Goal: Find specific page/section: Find specific page/section

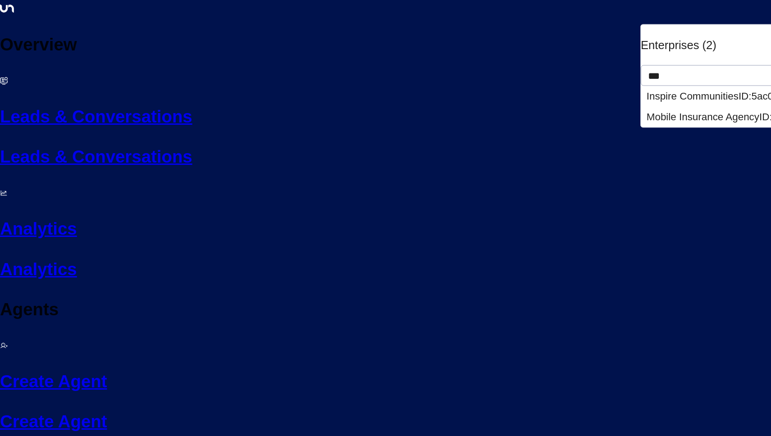
type input "***"
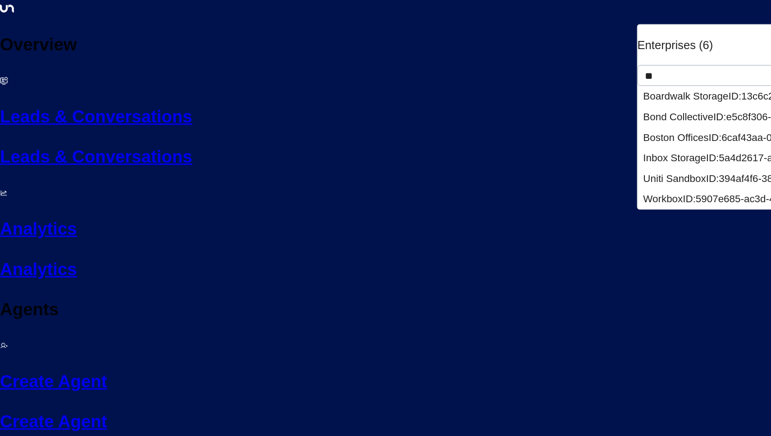
type input "**"
